Goal: Task Accomplishment & Management: Use online tool/utility

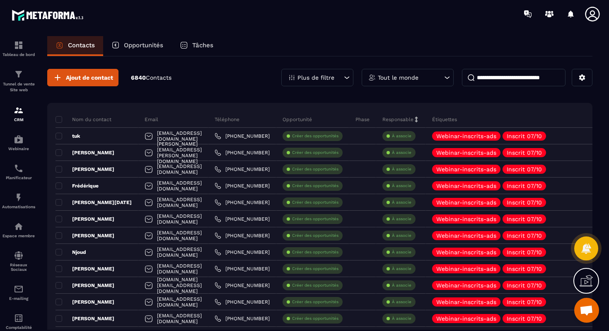
scroll to position [1066, 0]
click at [15, 113] on img at bounding box center [19, 110] width 10 height 10
click at [17, 85] on p "Tunnel de vente Site web" at bounding box center [18, 87] width 33 height 12
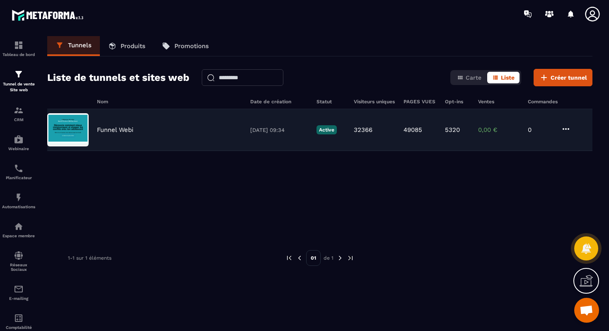
click at [139, 119] on div "Funnel Webi [DATE] 09:34 Active 32366 49085 5320 0,00 € 0" at bounding box center [319, 130] width 545 height 42
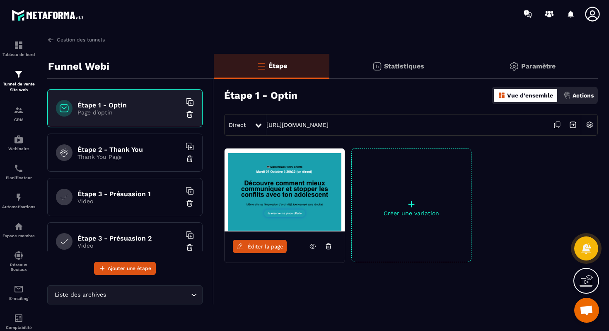
click at [306, 246] on link at bounding box center [313, 245] width 16 height 13
click at [276, 248] on span "Éditer la page" at bounding box center [266, 246] width 36 height 6
